Goal: Task Accomplishment & Management: Manage account settings

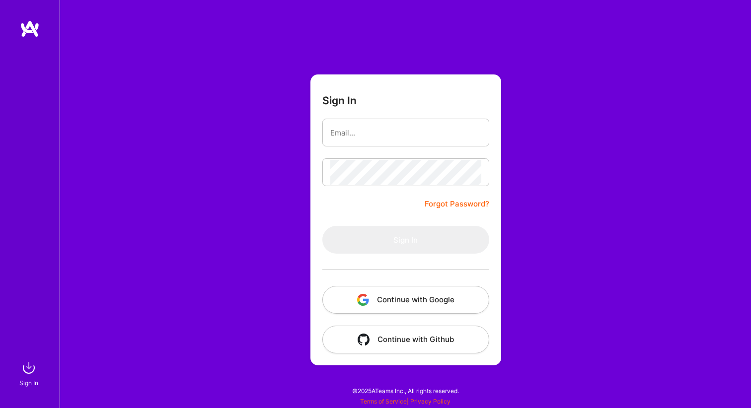
click at [412, 299] on button "Continue with Google" at bounding box center [405, 300] width 167 height 28
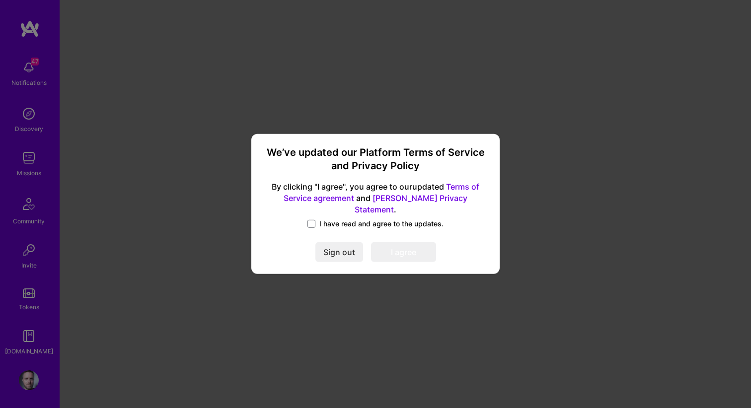
click at [343, 219] on span "I have read and agree to the updates." at bounding box center [381, 224] width 124 height 10
click at [0, 0] on input "I have read and agree to the updates." at bounding box center [0, 0] width 0 height 0
click at [401, 251] on button "I agree" at bounding box center [403, 253] width 65 height 20
